Goal: Information Seeking & Learning: Learn about a topic

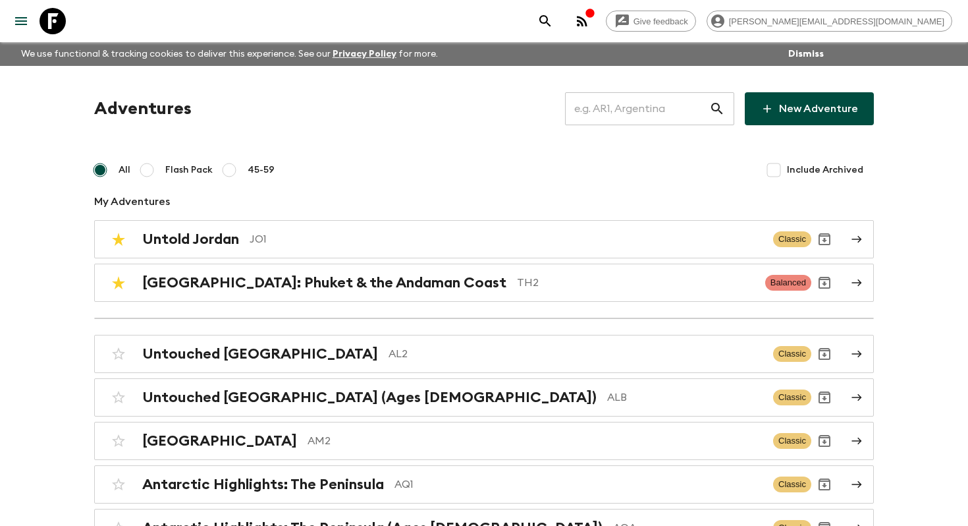
scroll to position [3568, 0]
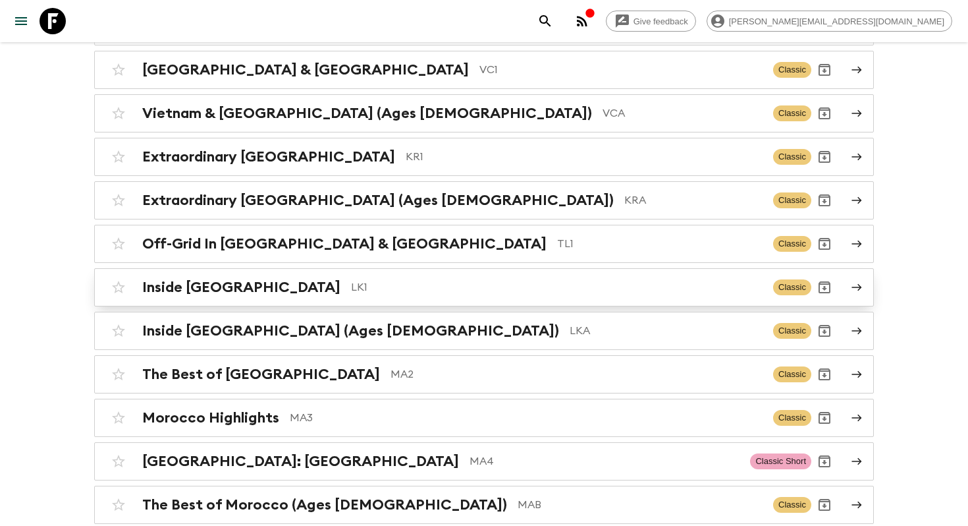
click at [351, 279] on p "LK1" at bounding box center [557, 287] width 412 height 16
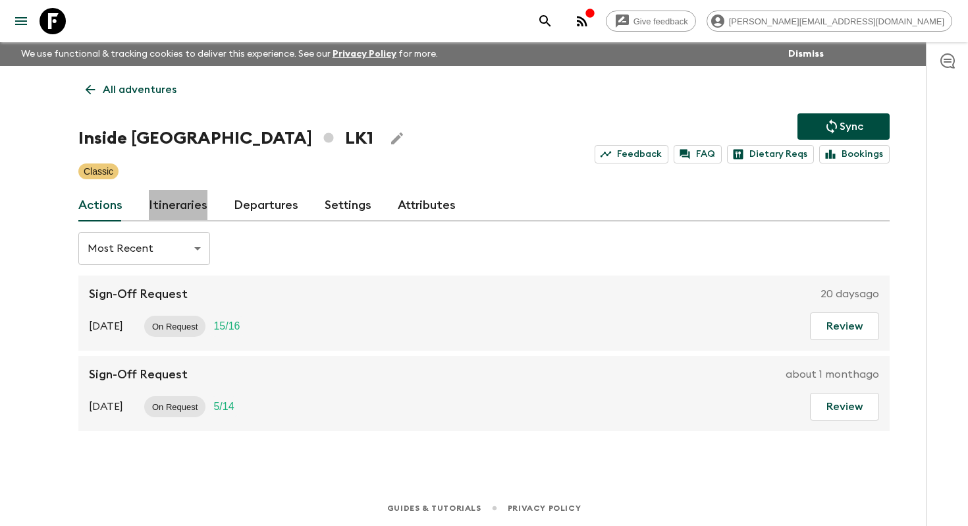
click at [193, 216] on link "Itineraries" at bounding box center [178, 206] width 59 height 32
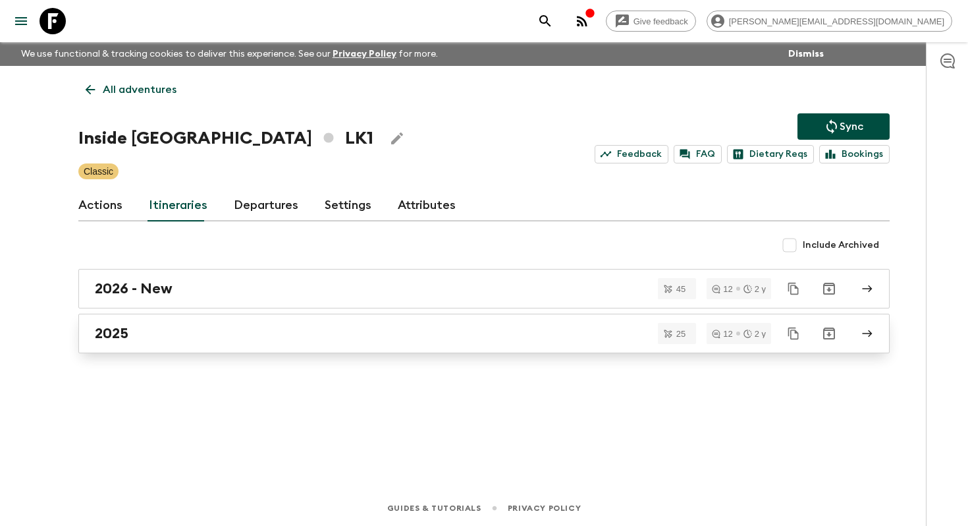
click at [192, 325] on div "2025" at bounding box center [472, 333] width 754 height 17
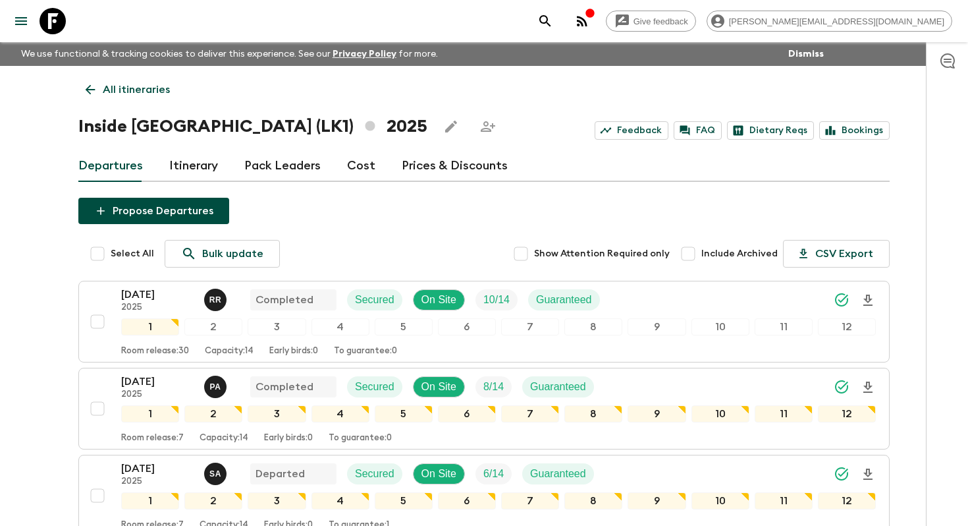
click at [96, 90] on icon at bounding box center [90, 89] width 14 height 14
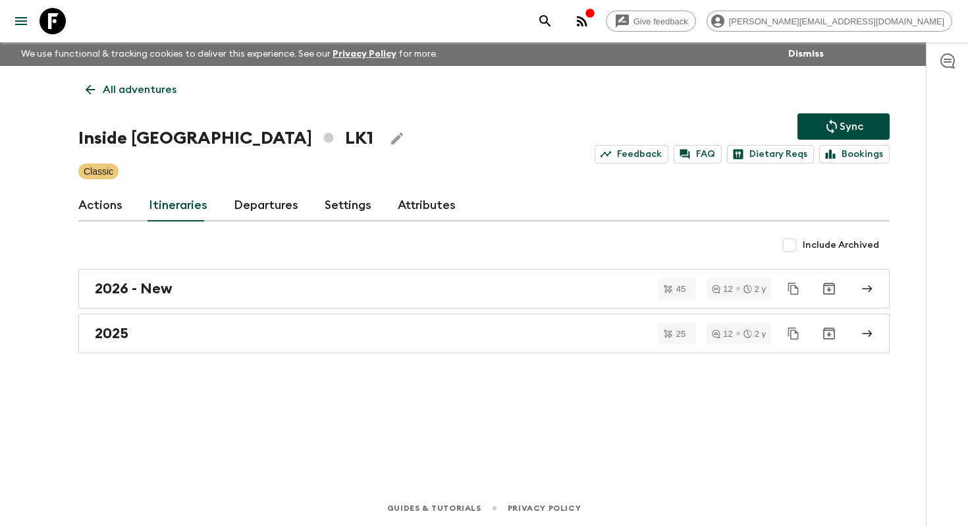
click at [95, 93] on icon at bounding box center [90, 89] width 14 height 14
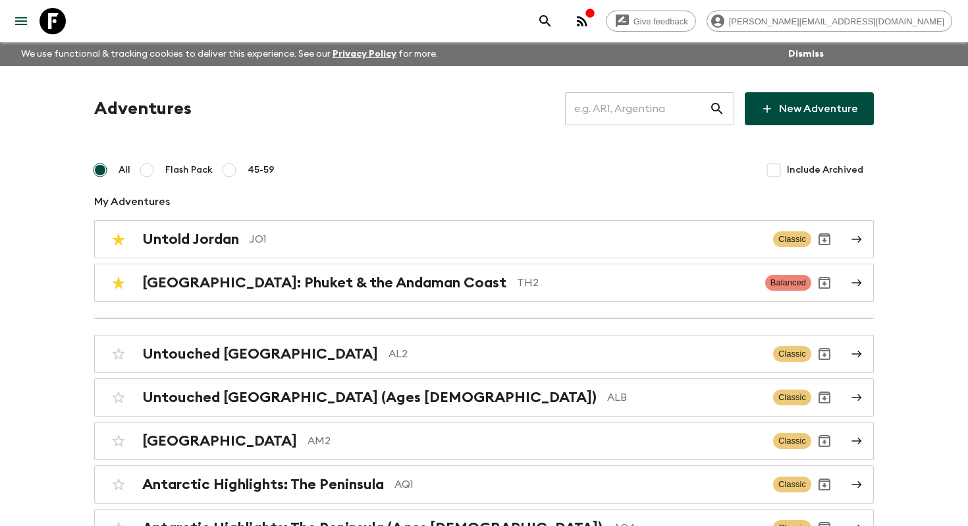
scroll to position [3612, 0]
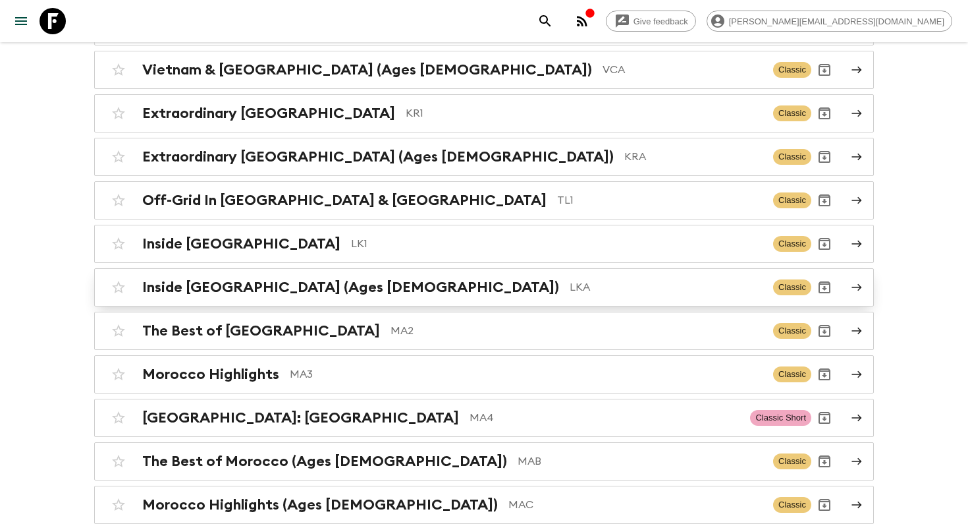
click at [148, 274] on div "Inside [GEOGRAPHIC_DATA] (Ages [DEMOGRAPHIC_DATA]) LKA Classic" at bounding box center [458, 287] width 706 height 26
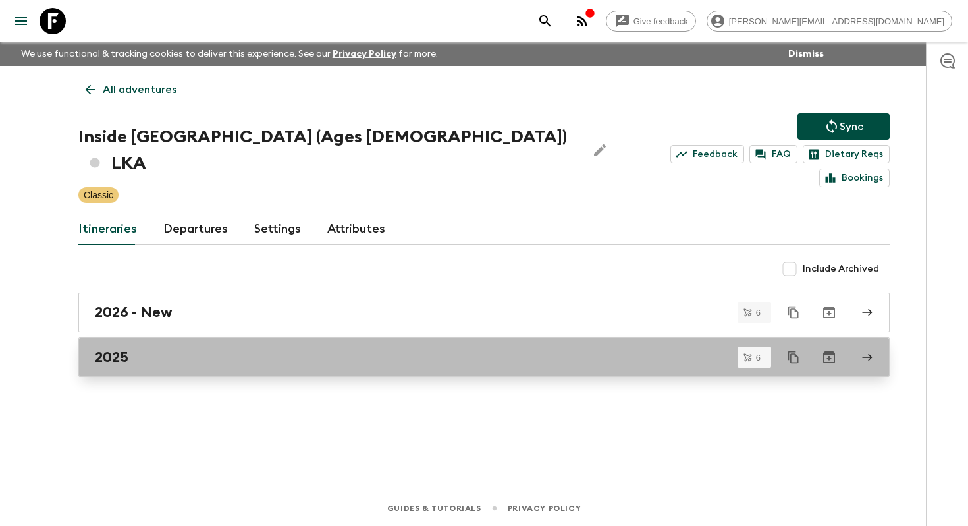
click at [154, 348] on div "2025" at bounding box center [472, 356] width 754 height 17
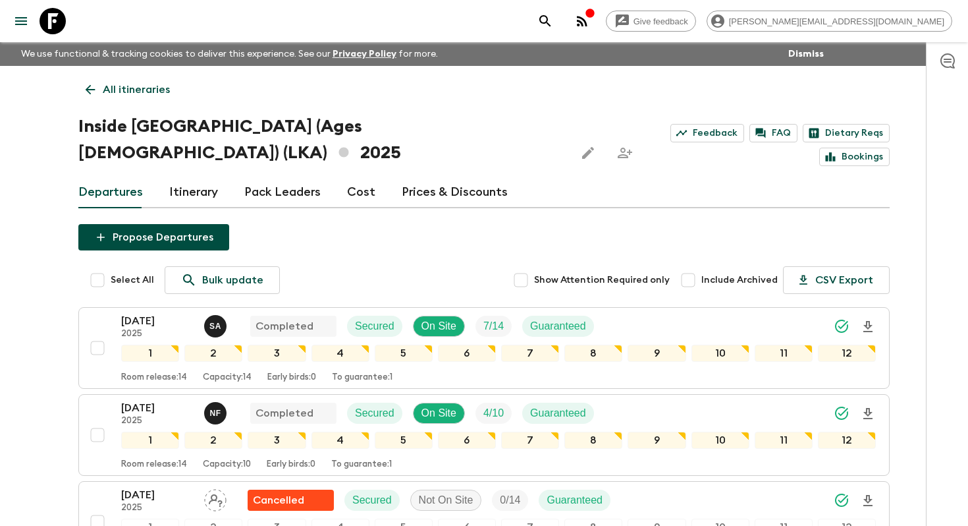
click at [50, 401] on div "Give feedback [PERSON_NAME][EMAIL_ADDRESS][DOMAIN_NAME] We use functional & tra…" at bounding box center [484, 471] width 968 height 943
